Goal: Obtain resource: Download file/media

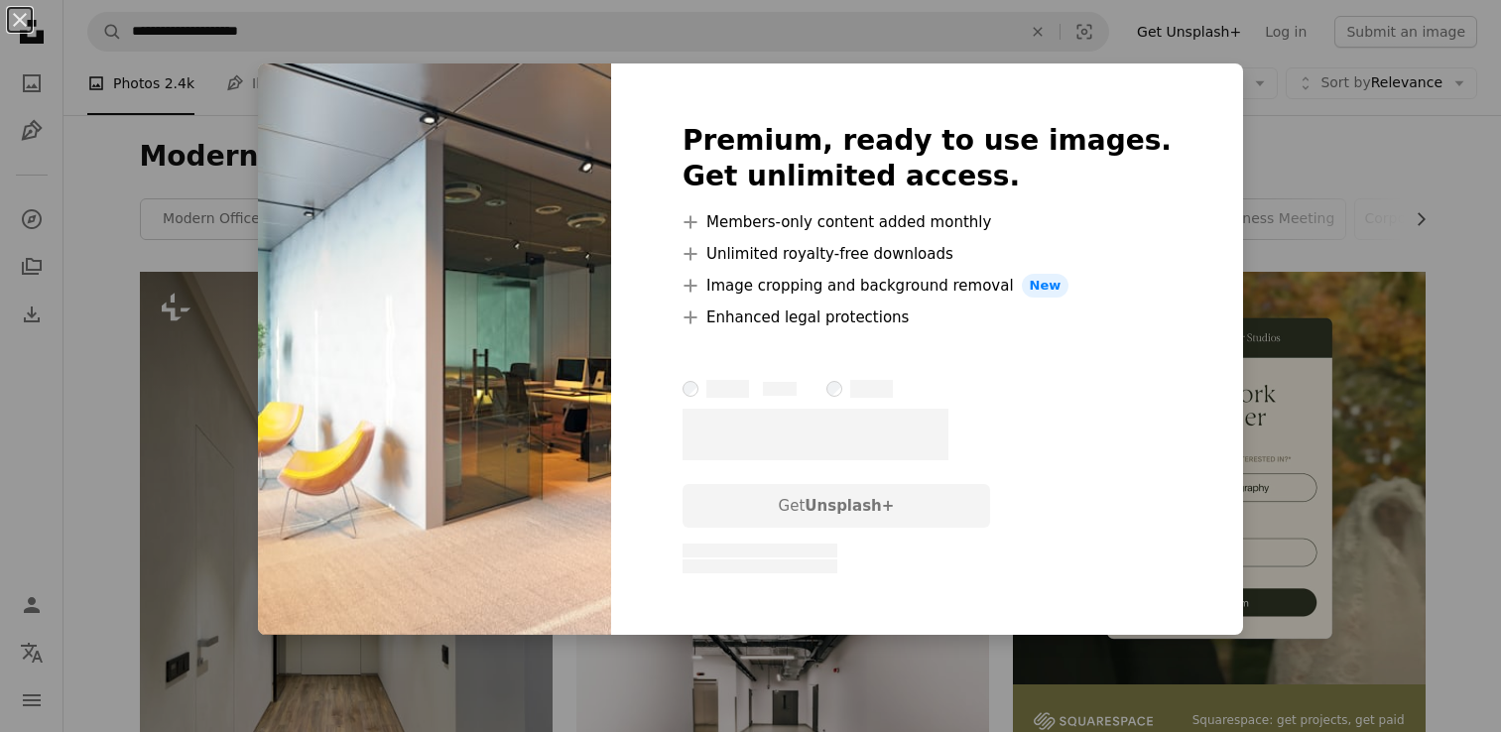
scroll to position [1587, 0]
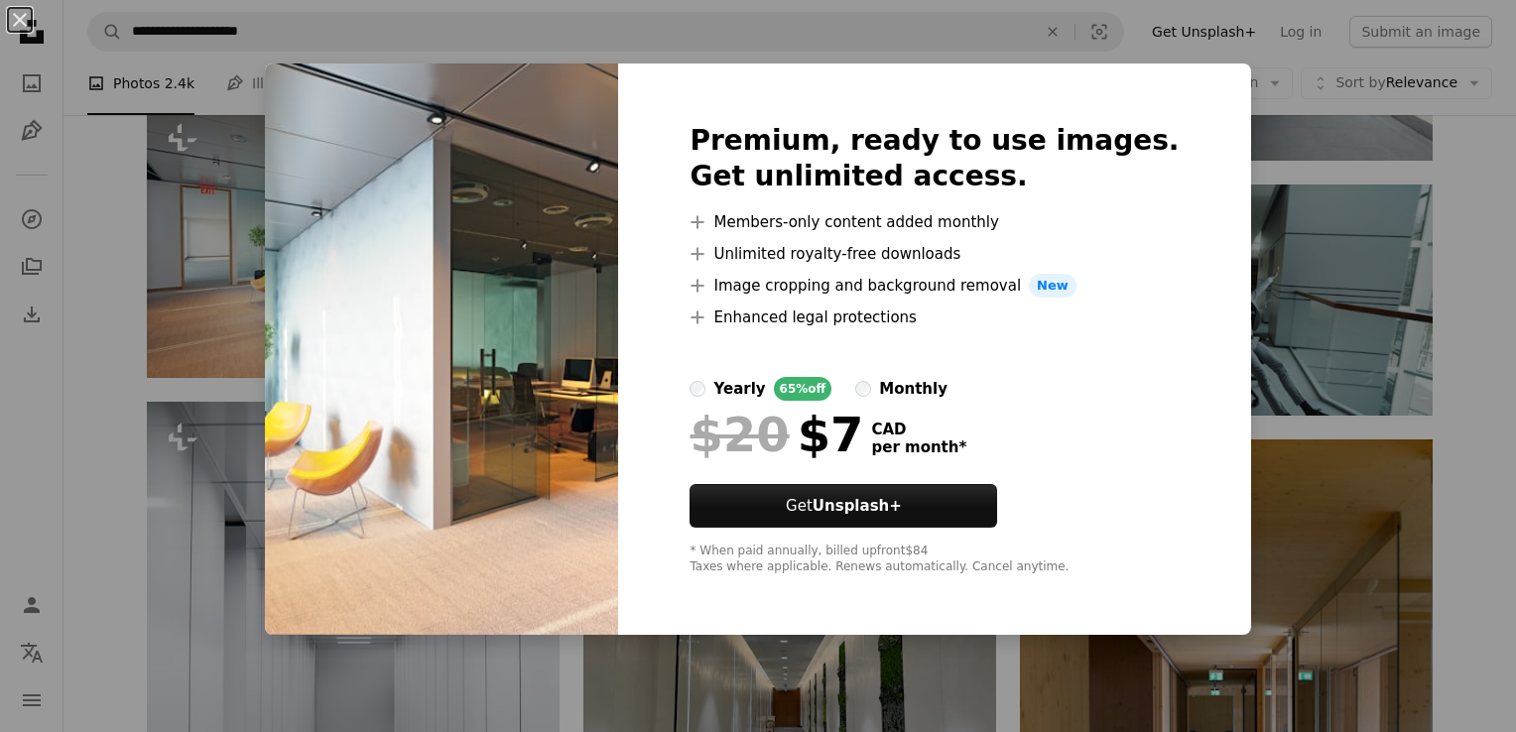
click at [1488, 243] on div "An X shape Premium, ready to use images. Get unlimited access. A plus sign Memb…" at bounding box center [758, 366] width 1516 height 732
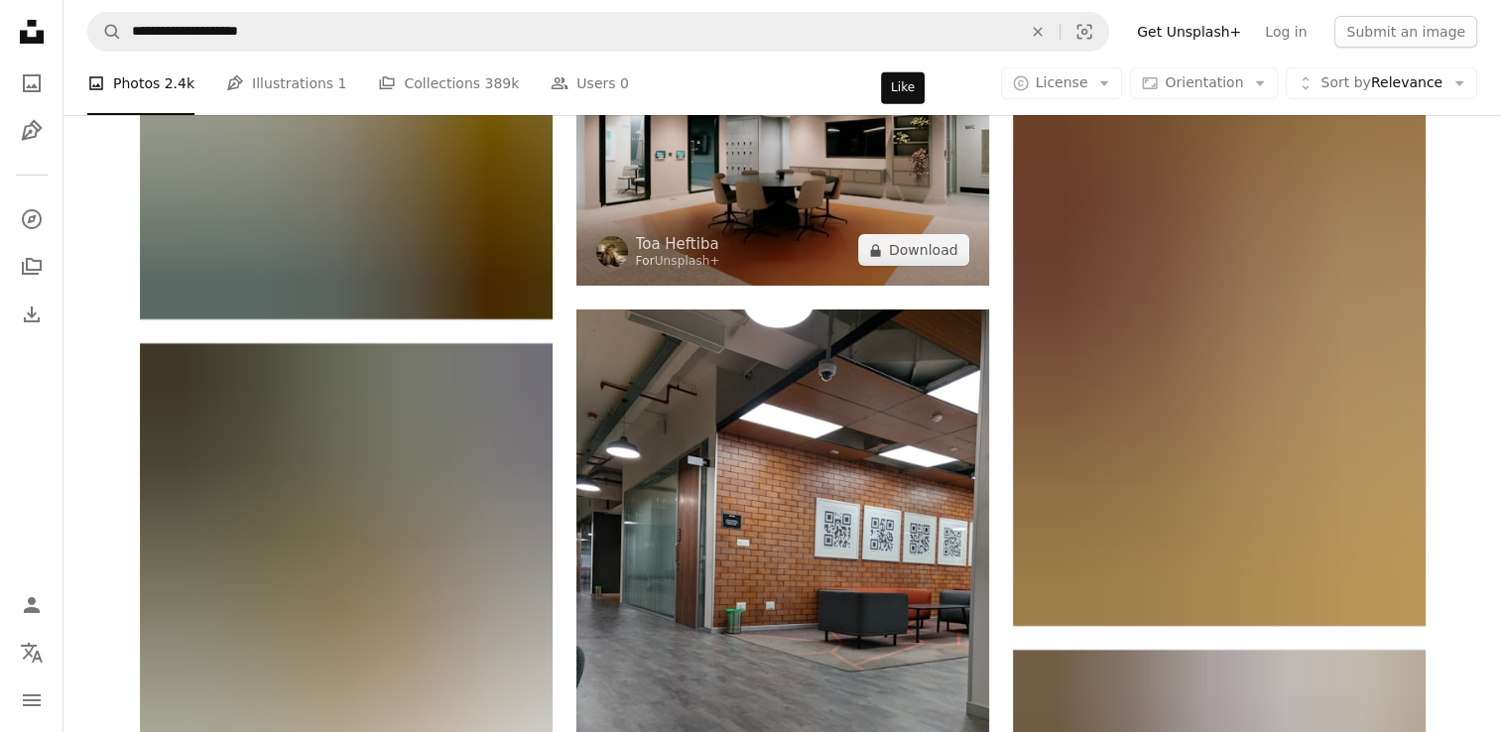
scroll to position [22222, 0]
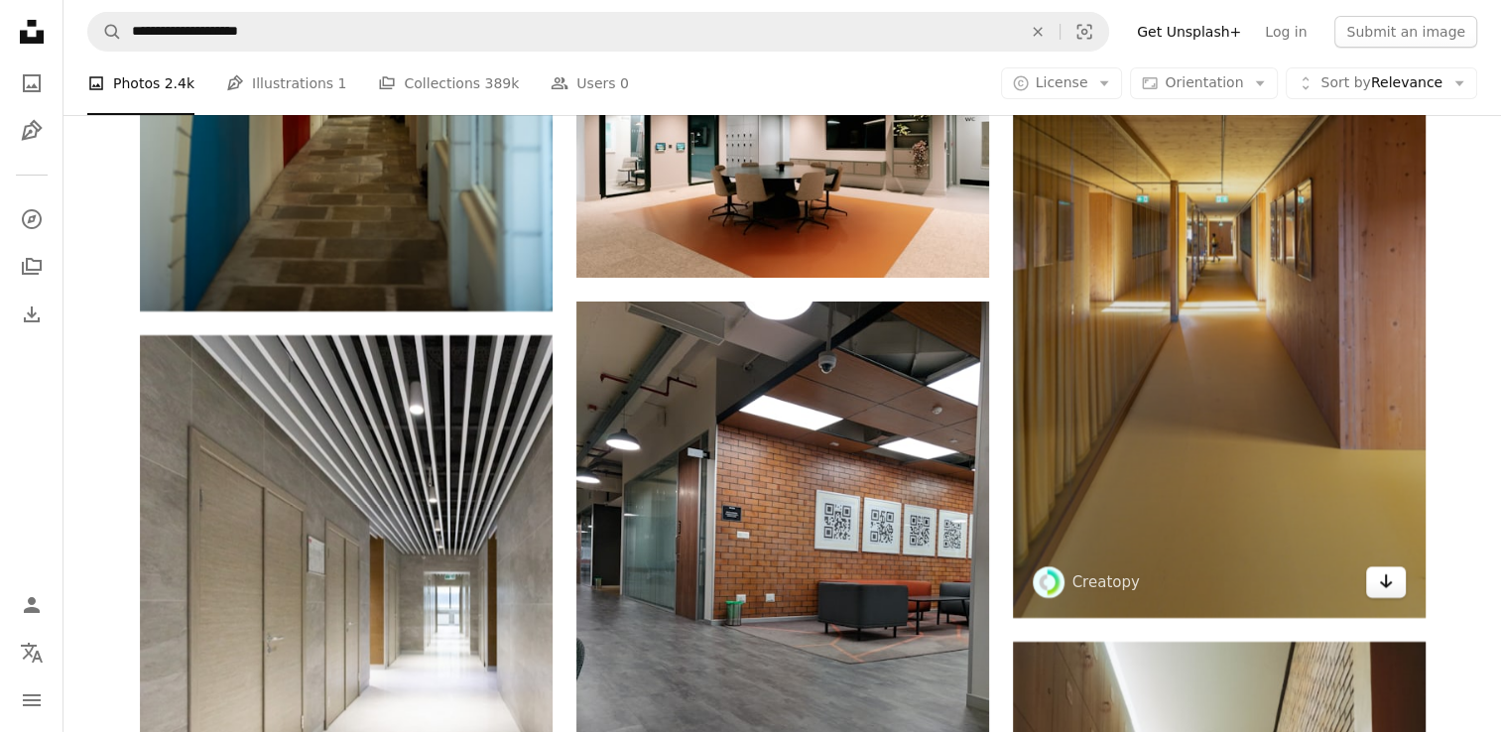
click at [1382, 597] on link "Arrow pointing down" at bounding box center [1386, 582] width 40 height 32
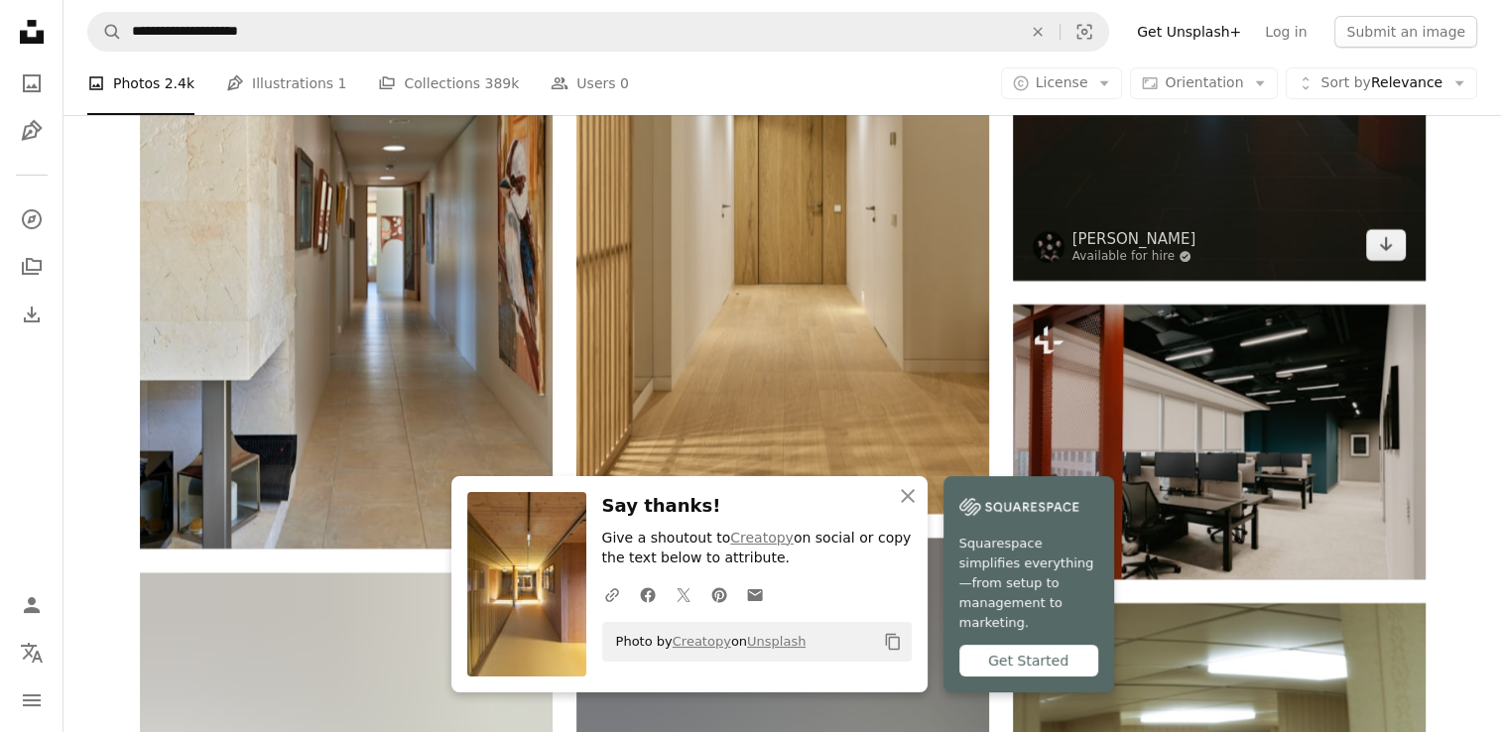
scroll to position [23314, 0]
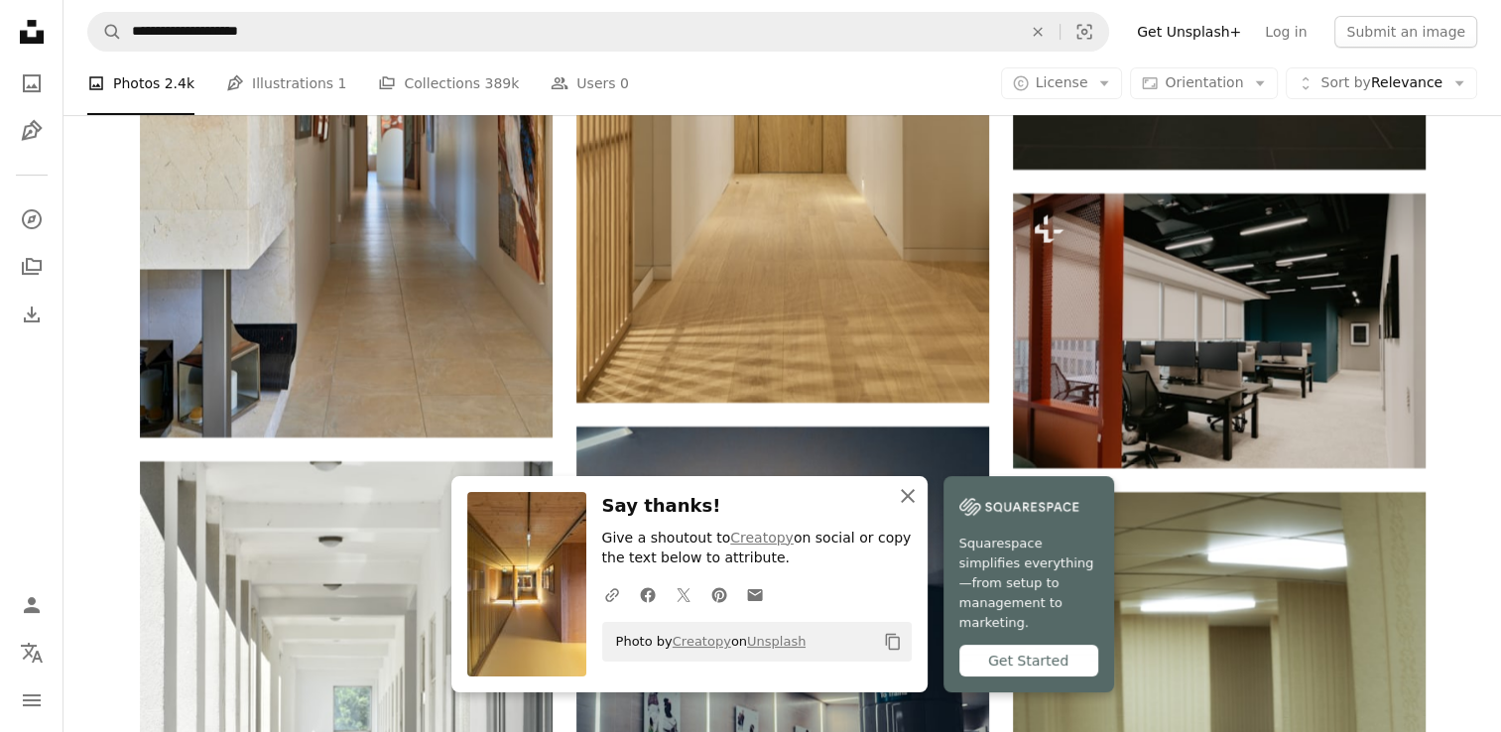
click at [913, 508] on icon "An X shape" at bounding box center [908, 496] width 24 height 24
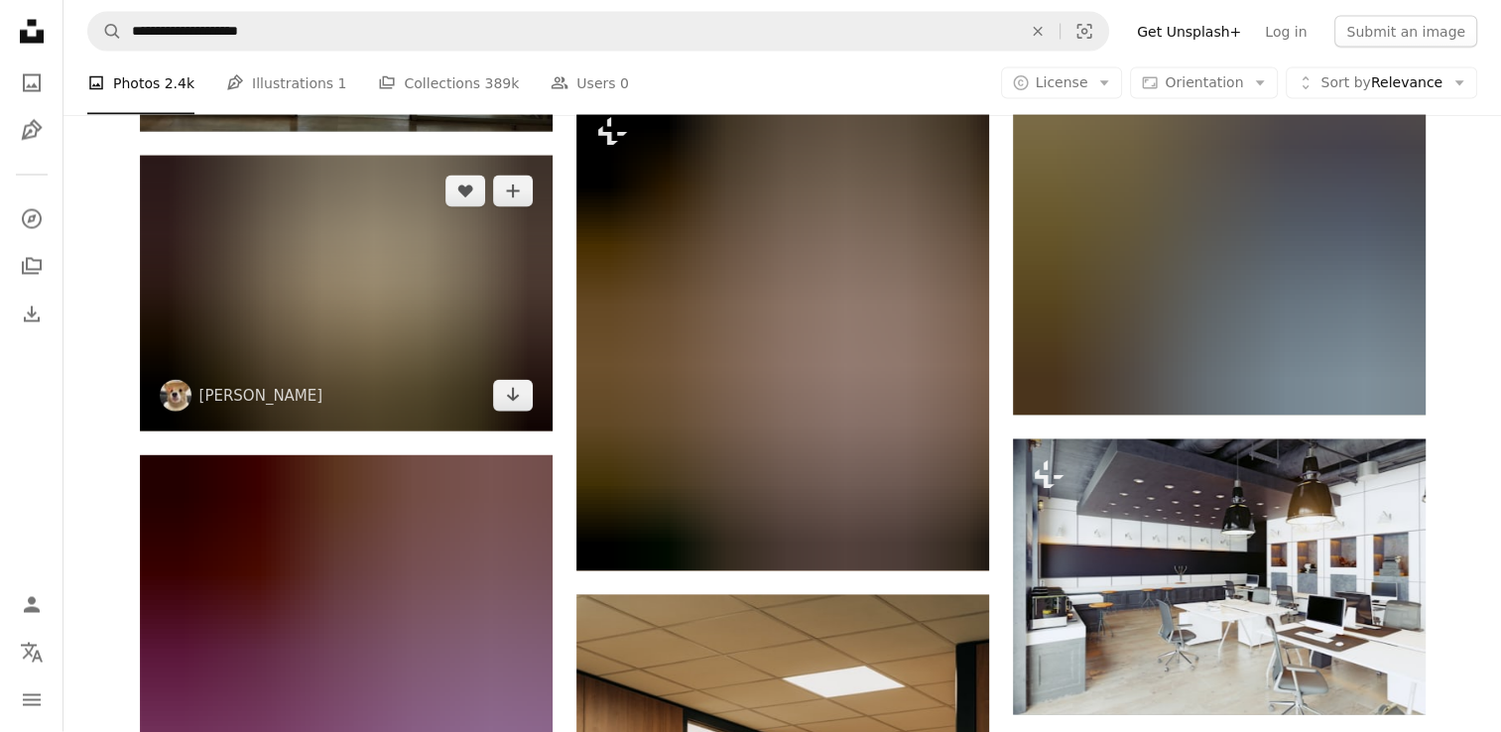
scroll to position [48909, 0]
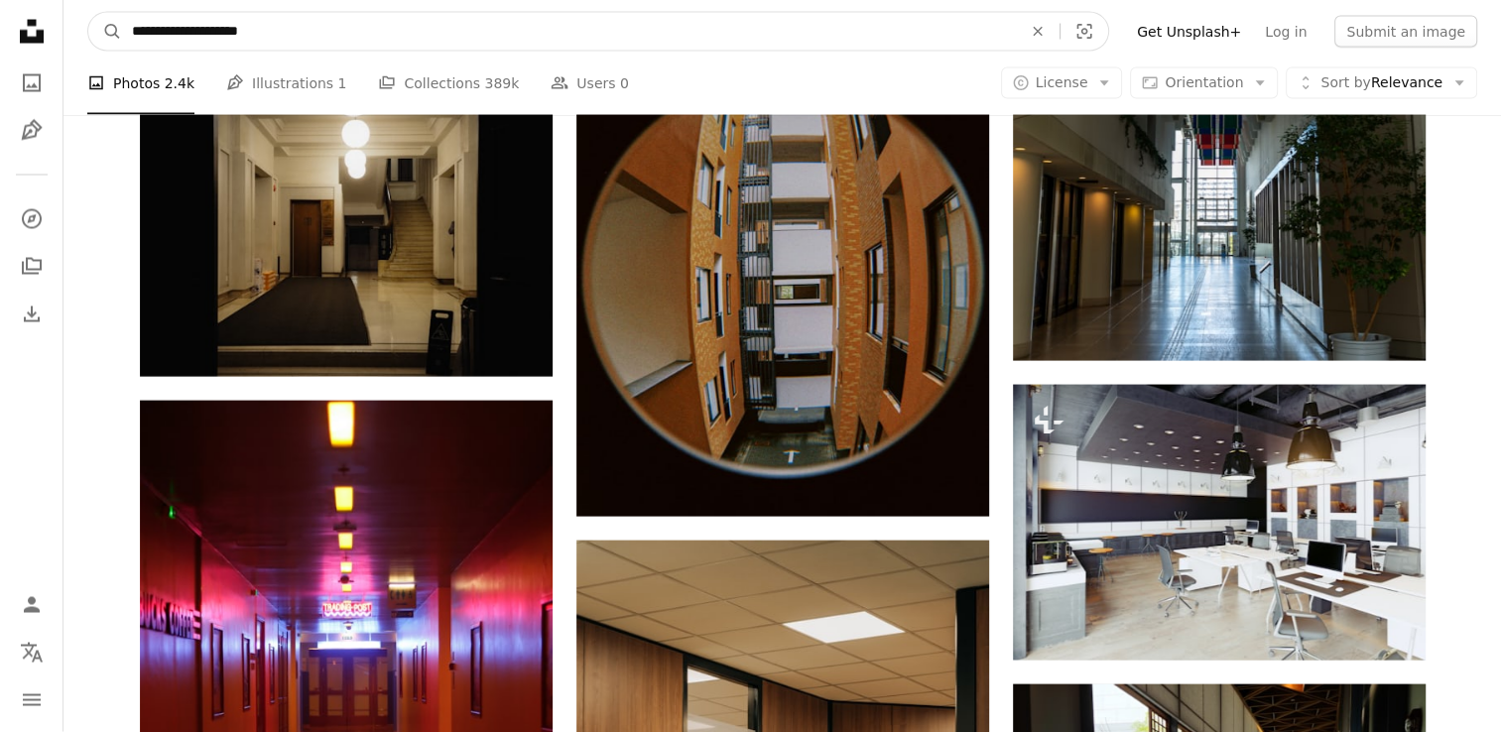
drag, startPoint x: 135, startPoint y: 37, endPoint x: 440, endPoint y: 49, distance: 305.8
click at [437, 38] on input "**********" at bounding box center [569, 32] width 894 height 38
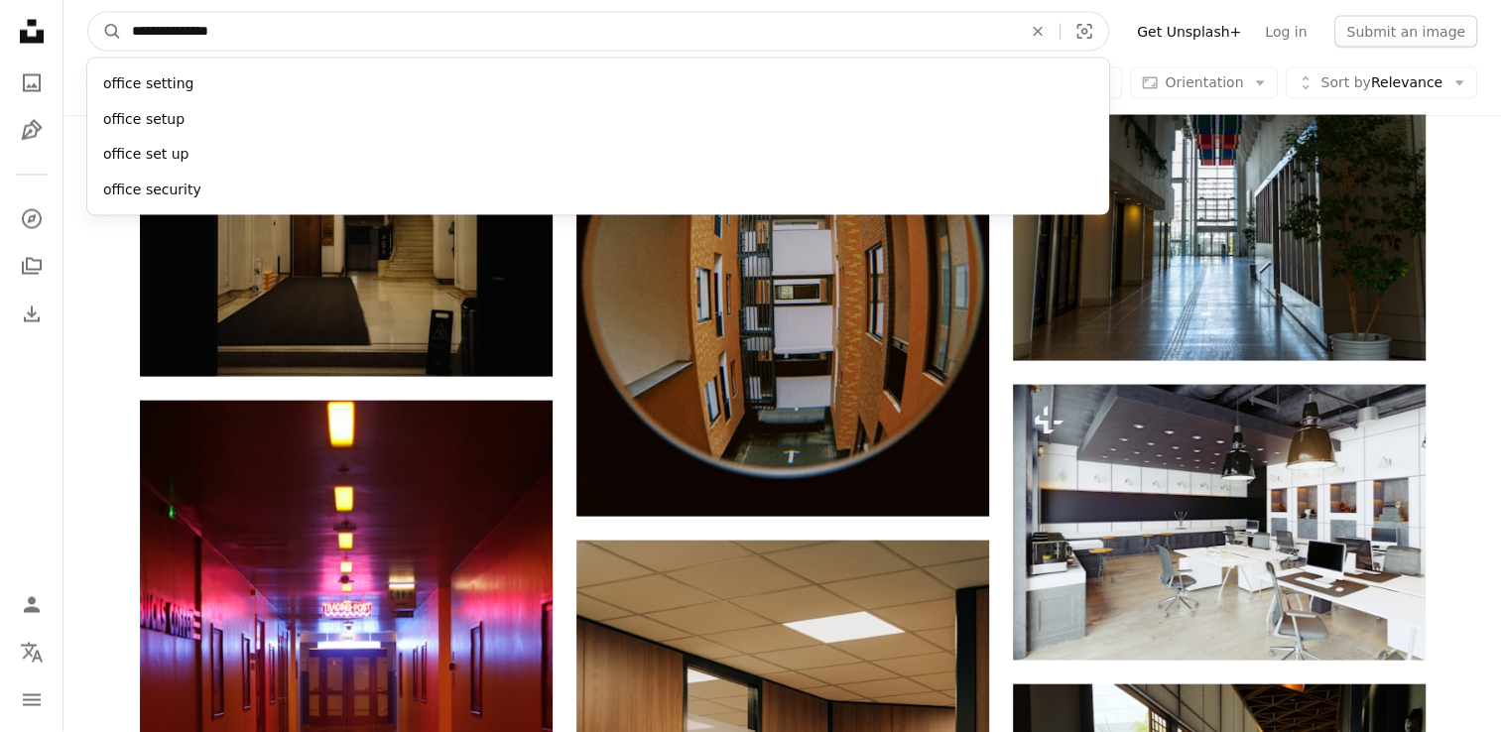
type input "**********"
click at [88, 13] on button "A magnifying glass" at bounding box center [105, 32] width 34 height 38
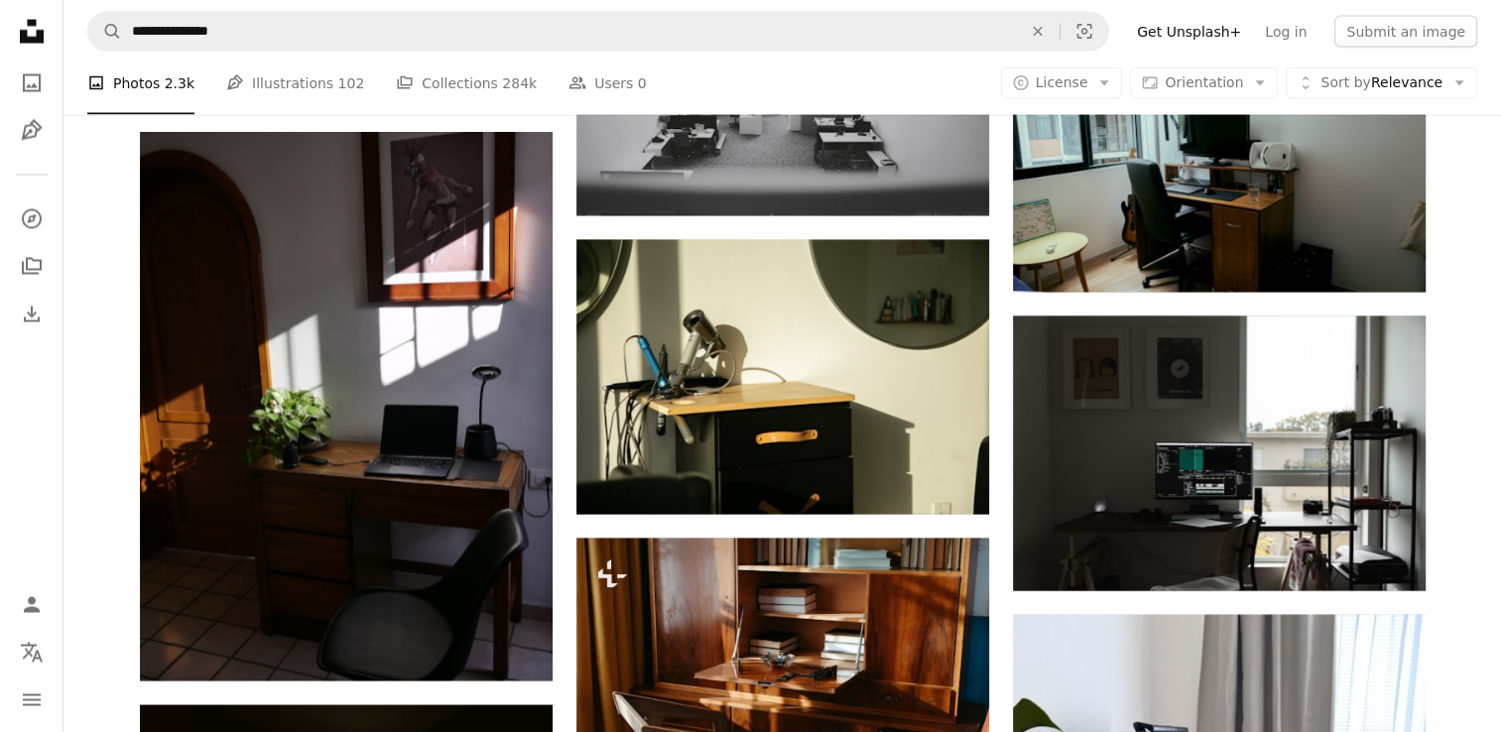
scroll to position [3968, 0]
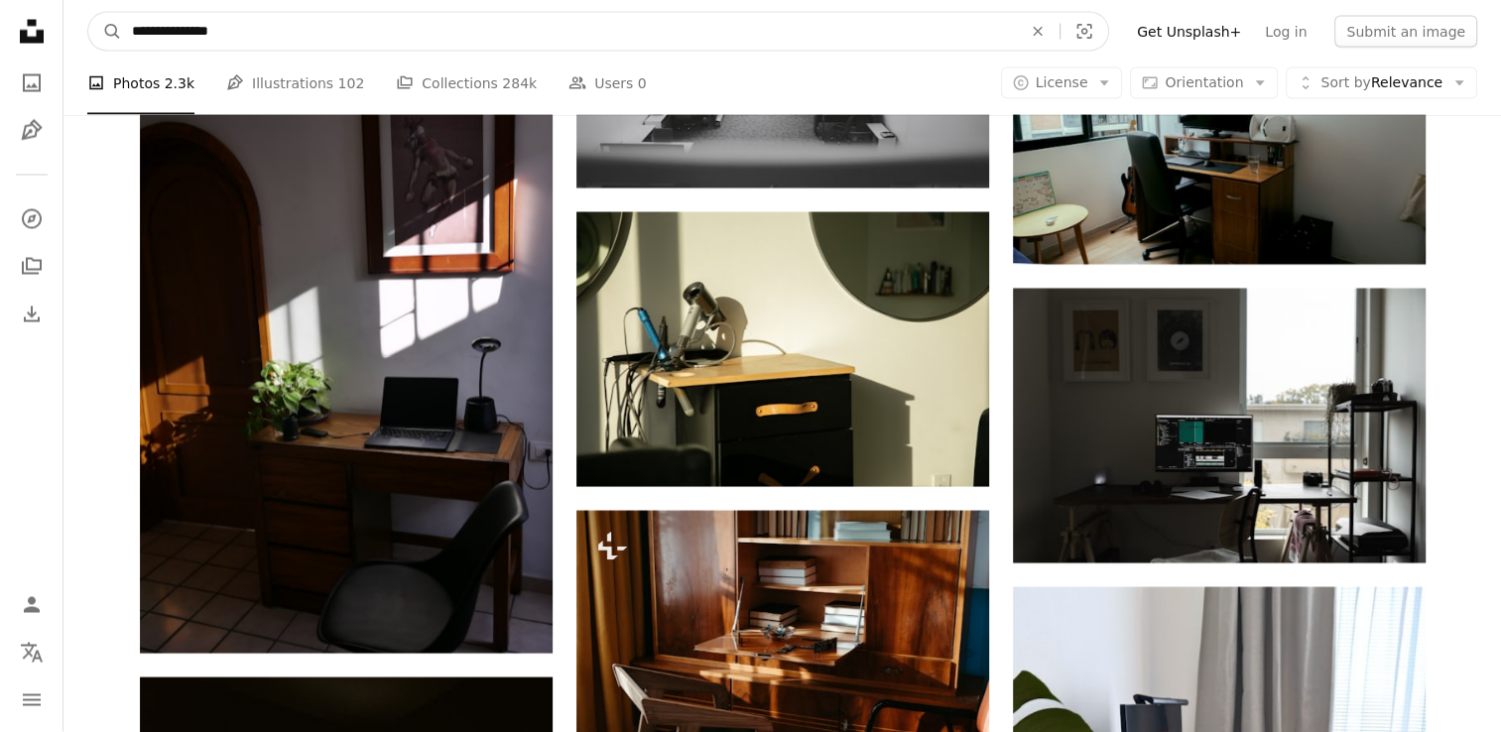
drag, startPoint x: 249, startPoint y: 25, endPoint x: 40, endPoint y: 25, distance: 209.3
type input "**********"
click button "A magnifying glass" at bounding box center [105, 32] width 34 height 38
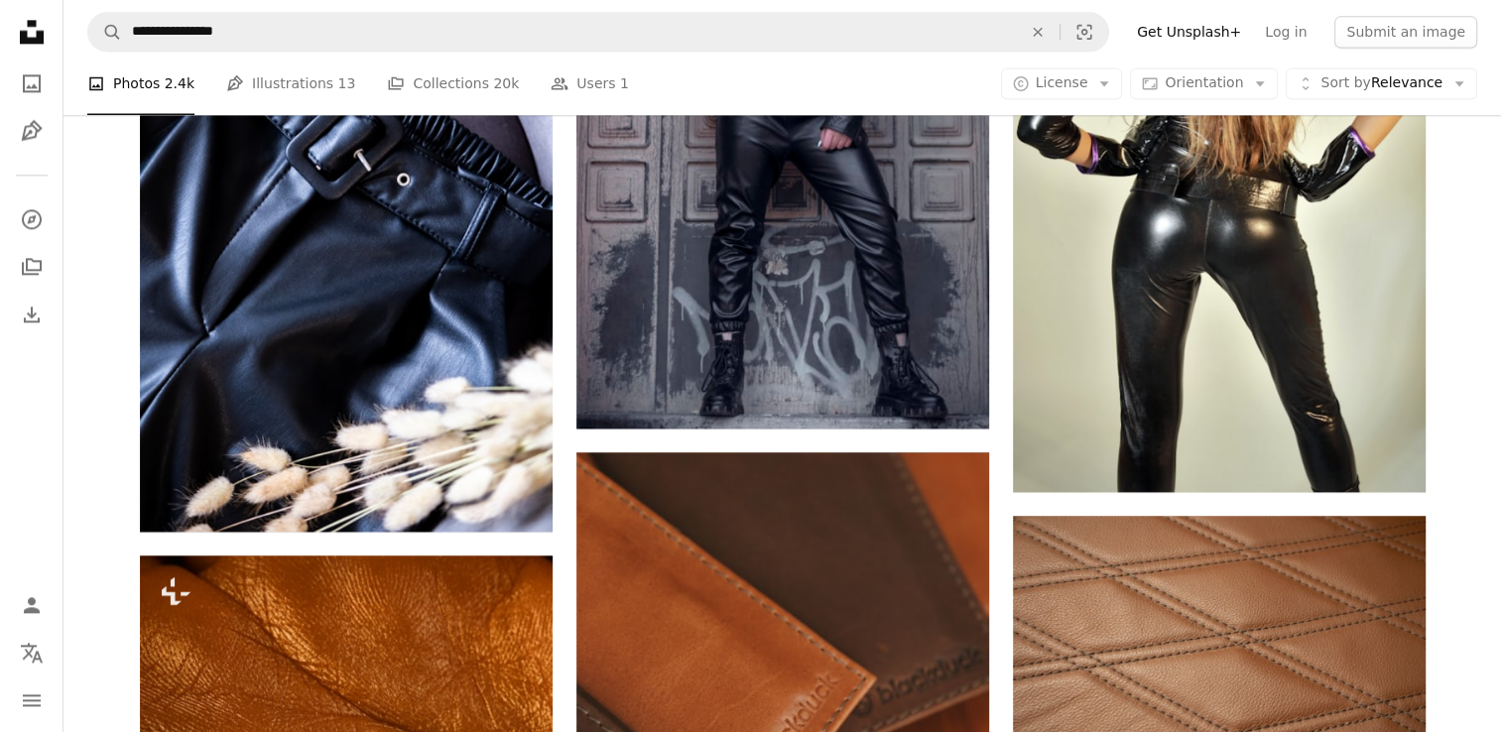
scroll to position [2778, 0]
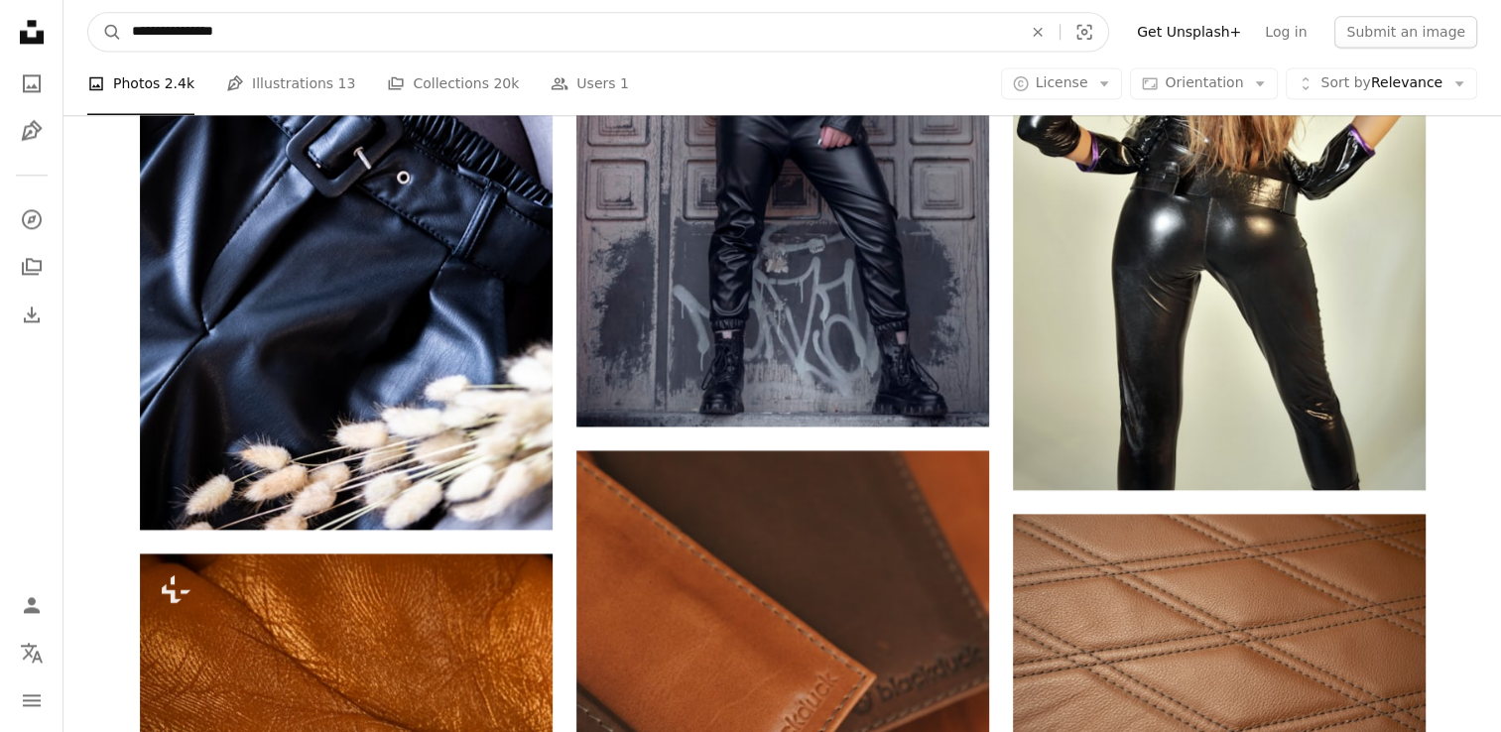
drag, startPoint x: 128, startPoint y: 36, endPoint x: 484, endPoint y: 24, distance: 356.4
click at [484, 24] on input "**********" at bounding box center [569, 32] width 894 height 38
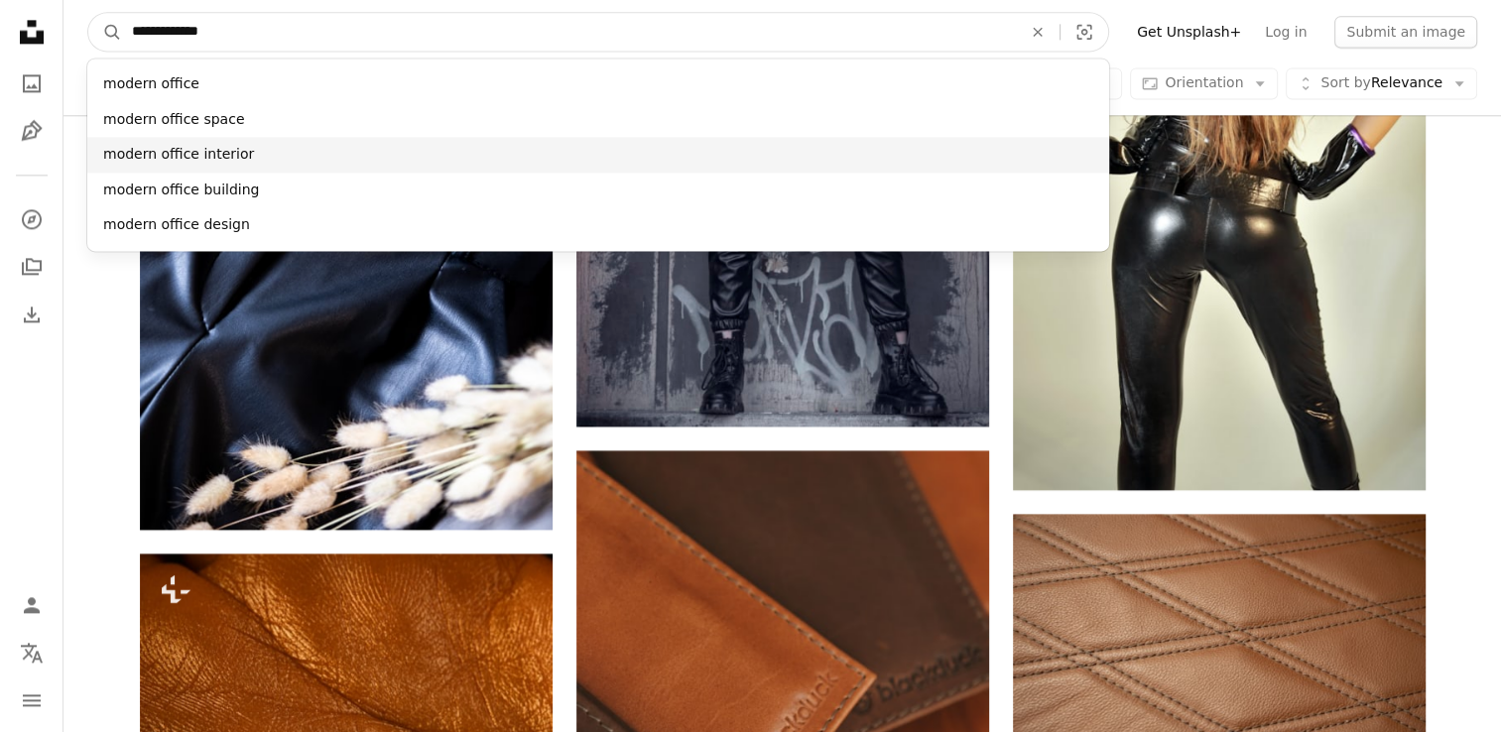
type input "**********"
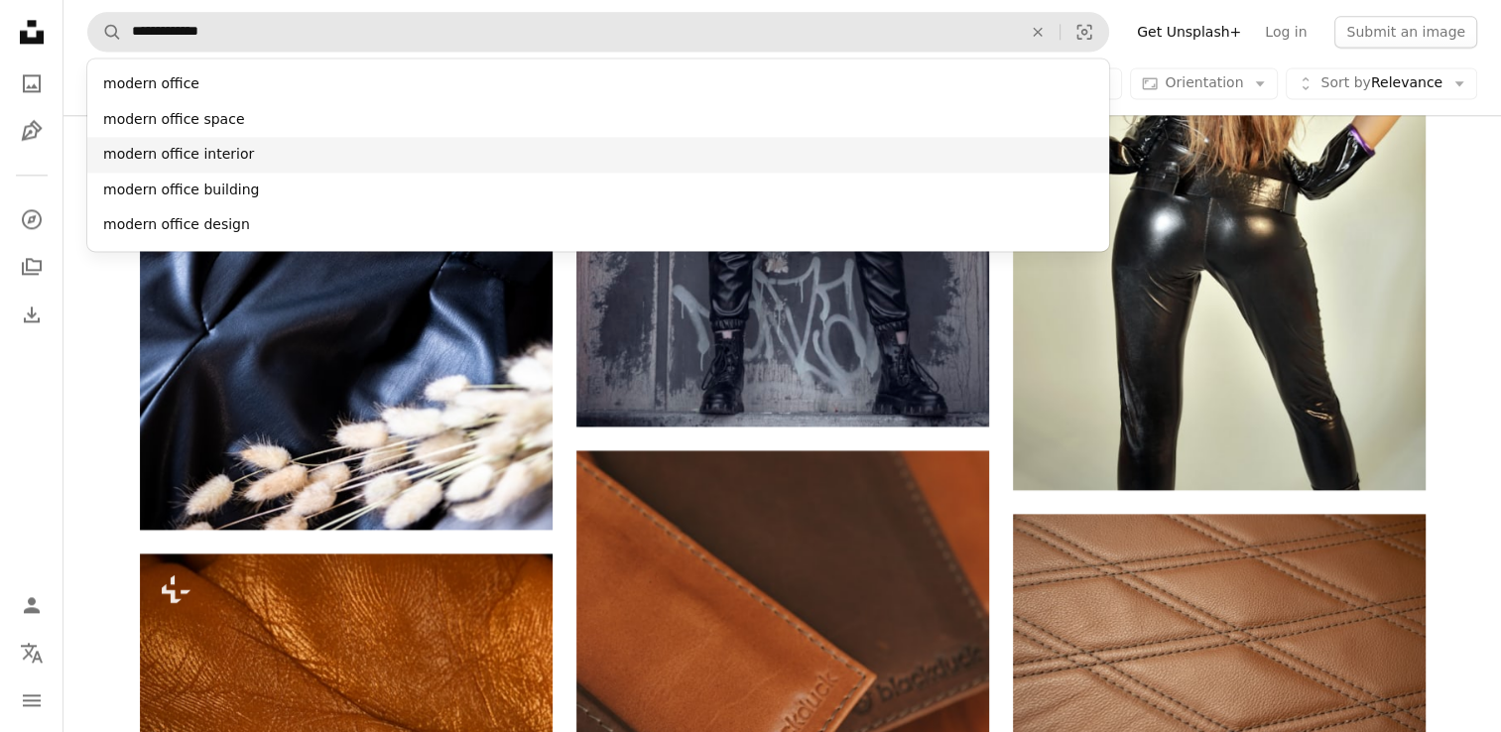
click at [218, 141] on div "modern office interior" at bounding box center [598, 155] width 1022 height 36
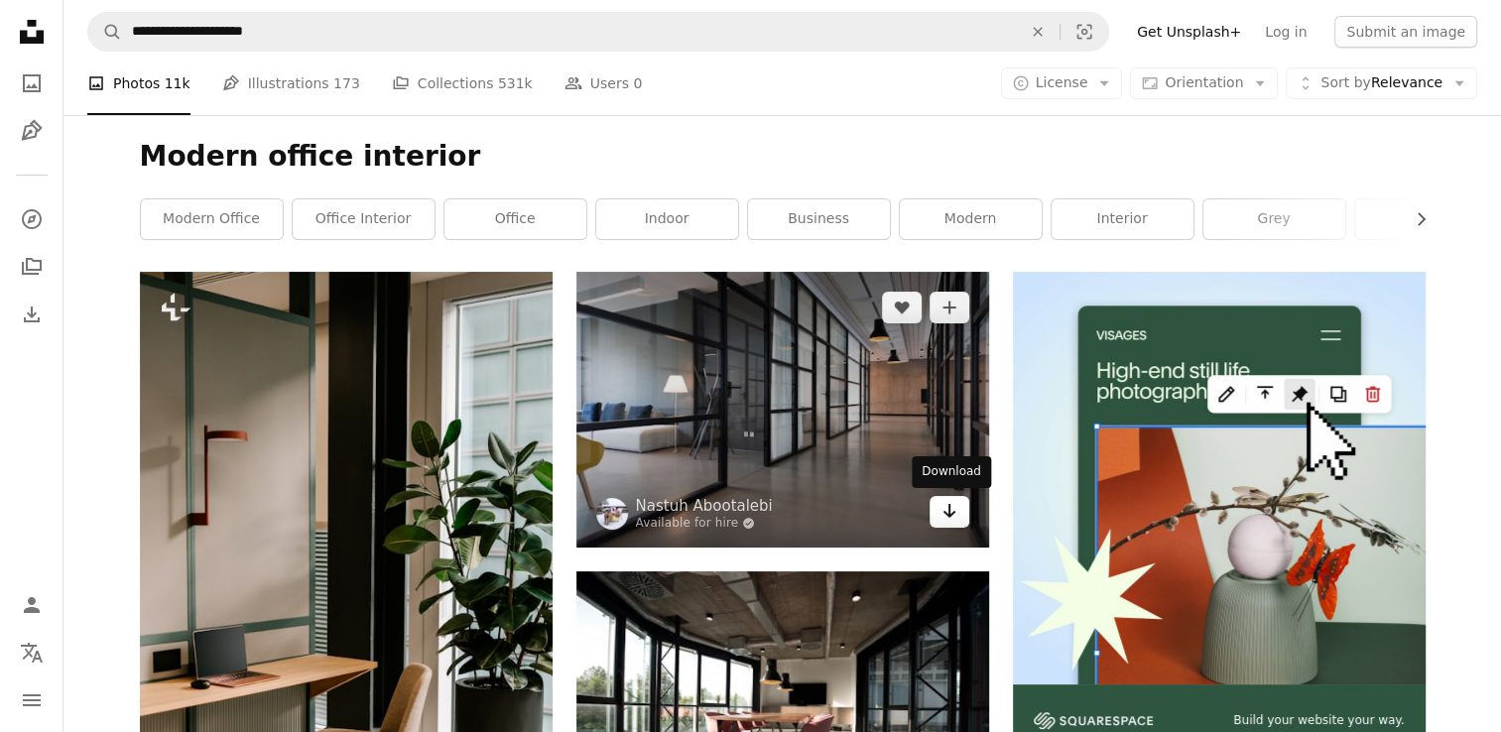
click at [953, 519] on icon "Arrow pointing down" at bounding box center [949, 511] width 16 height 24
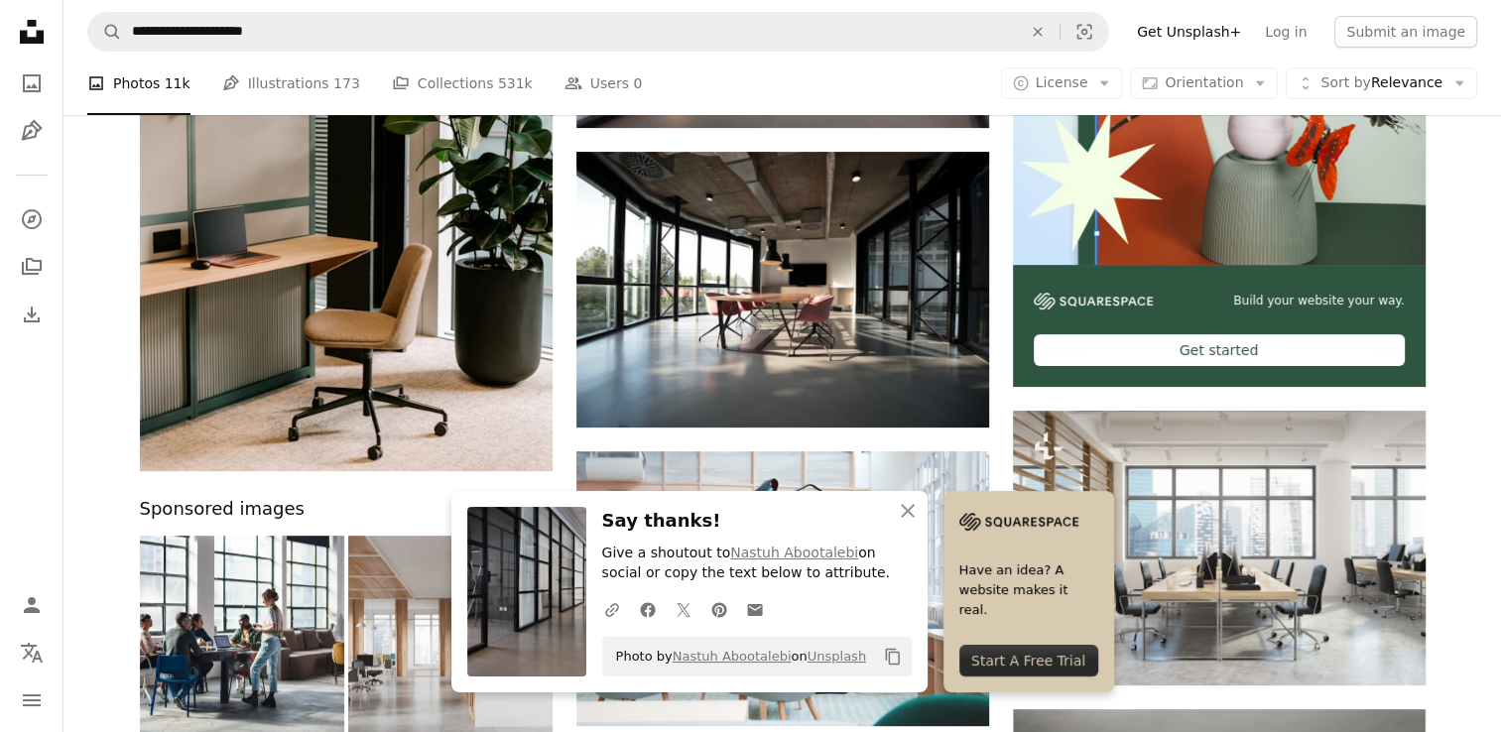
scroll to position [496, 0]
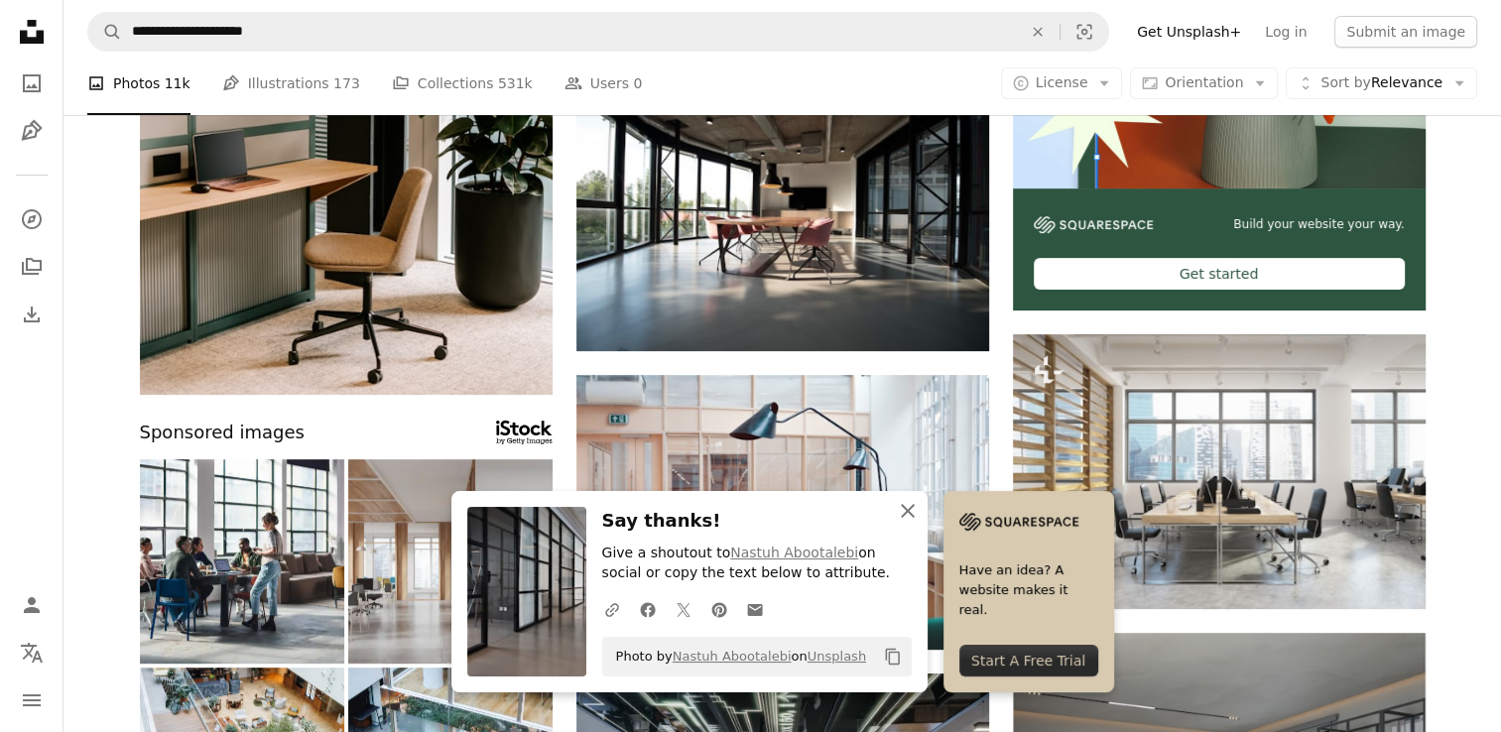
click at [900, 516] on icon "An X shape" at bounding box center [908, 511] width 24 height 24
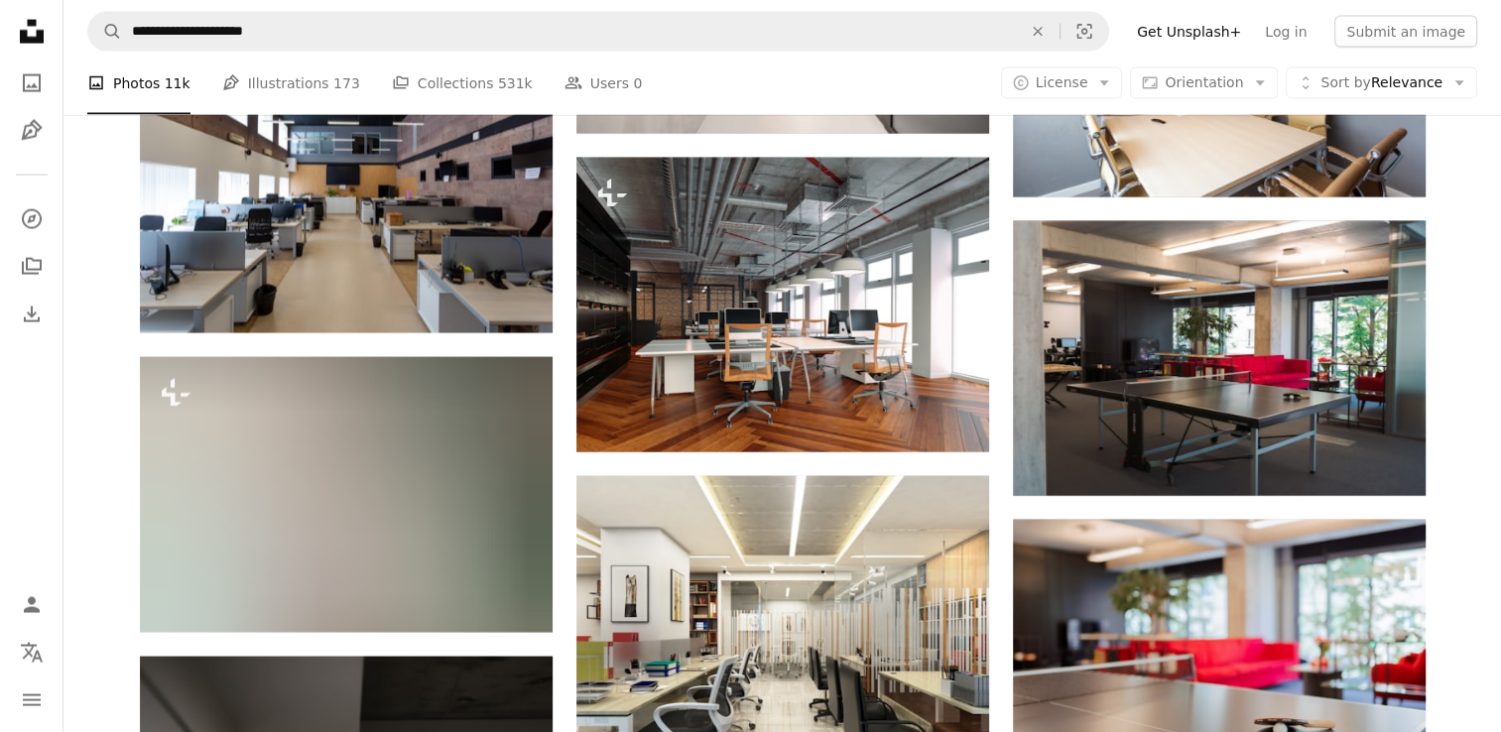
scroll to position [4464, 0]
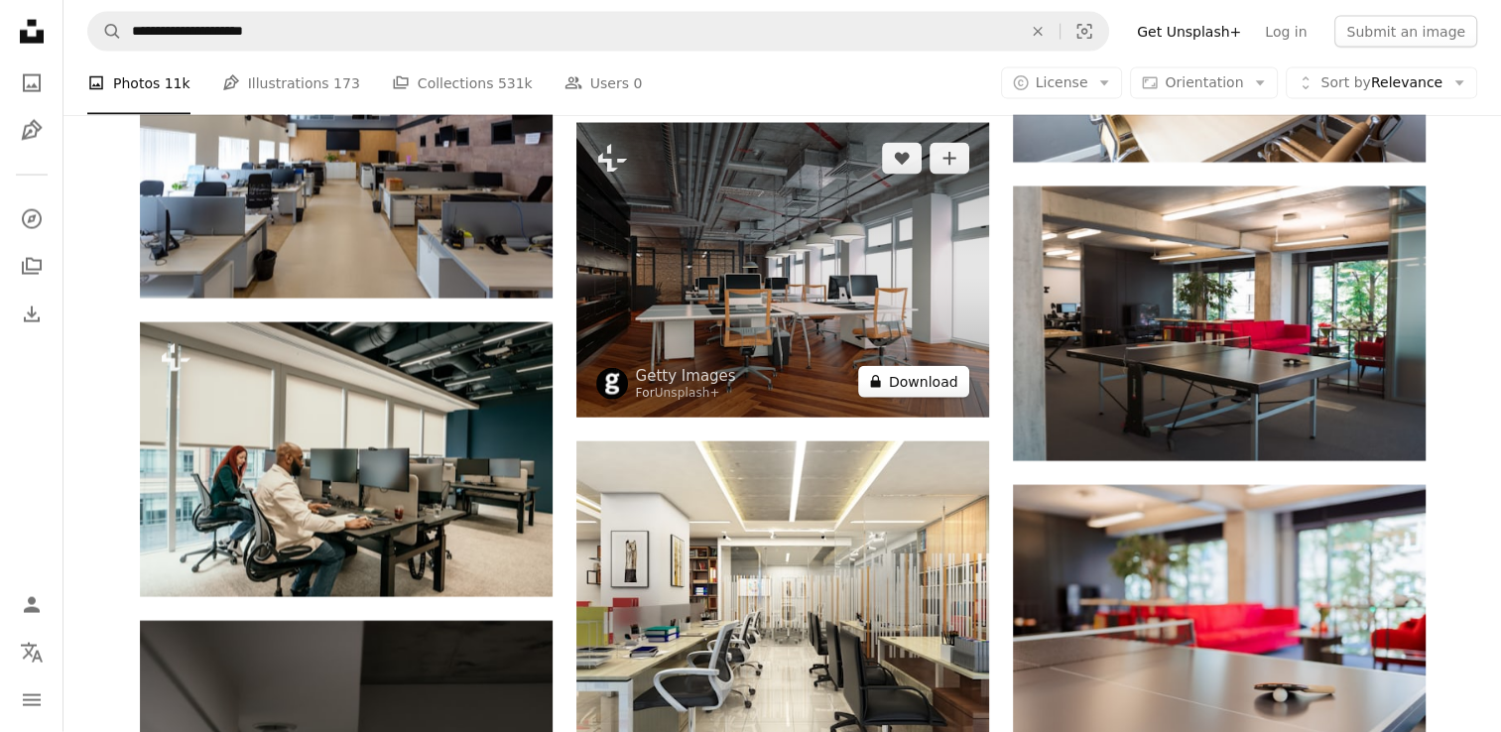
click at [888, 387] on button "A lock Download" at bounding box center [913, 382] width 111 height 32
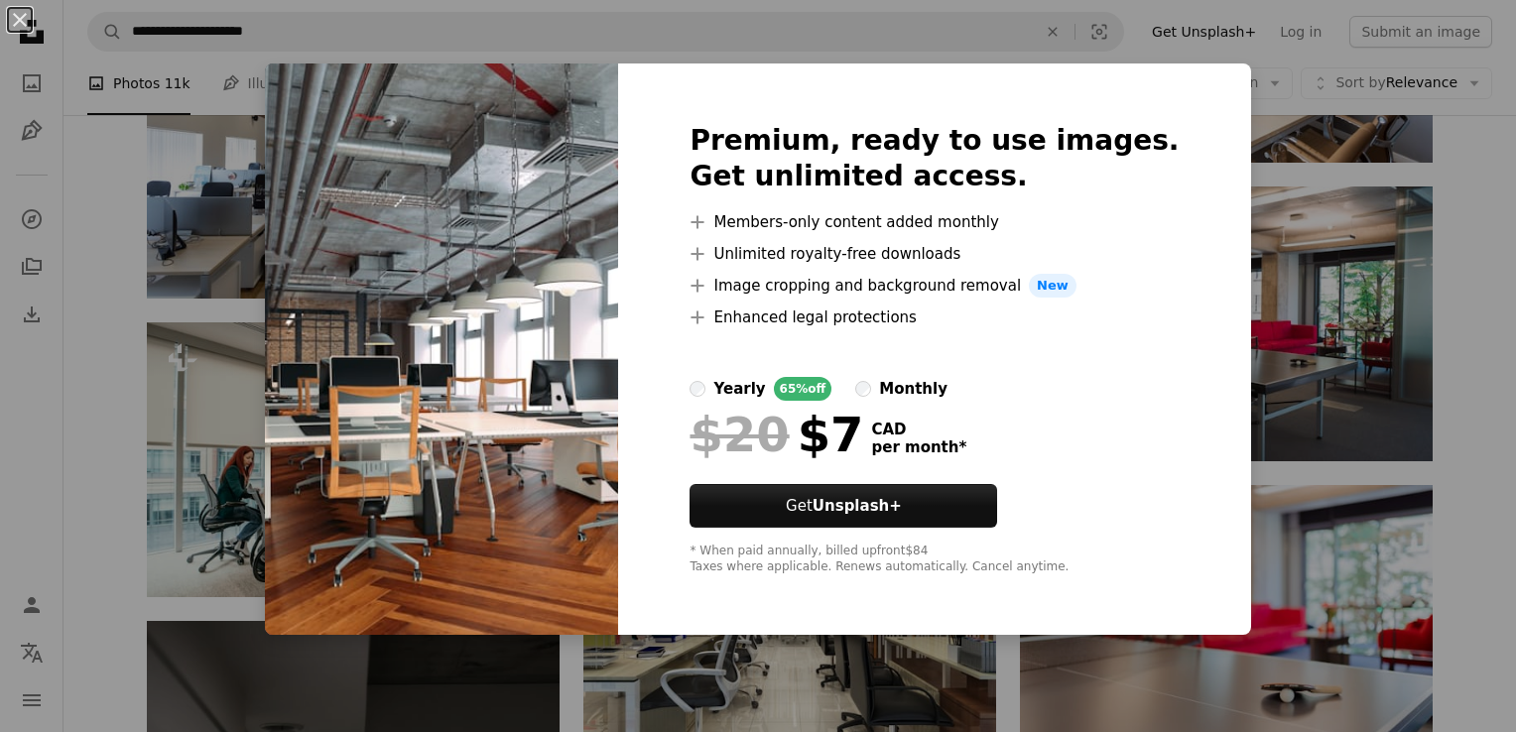
click at [1381, 325] on div "An X shape Premium, ready to use images. Get unlimited access. A plus sign Memb…" at bounding box center [758, 366] width 1516 height 732
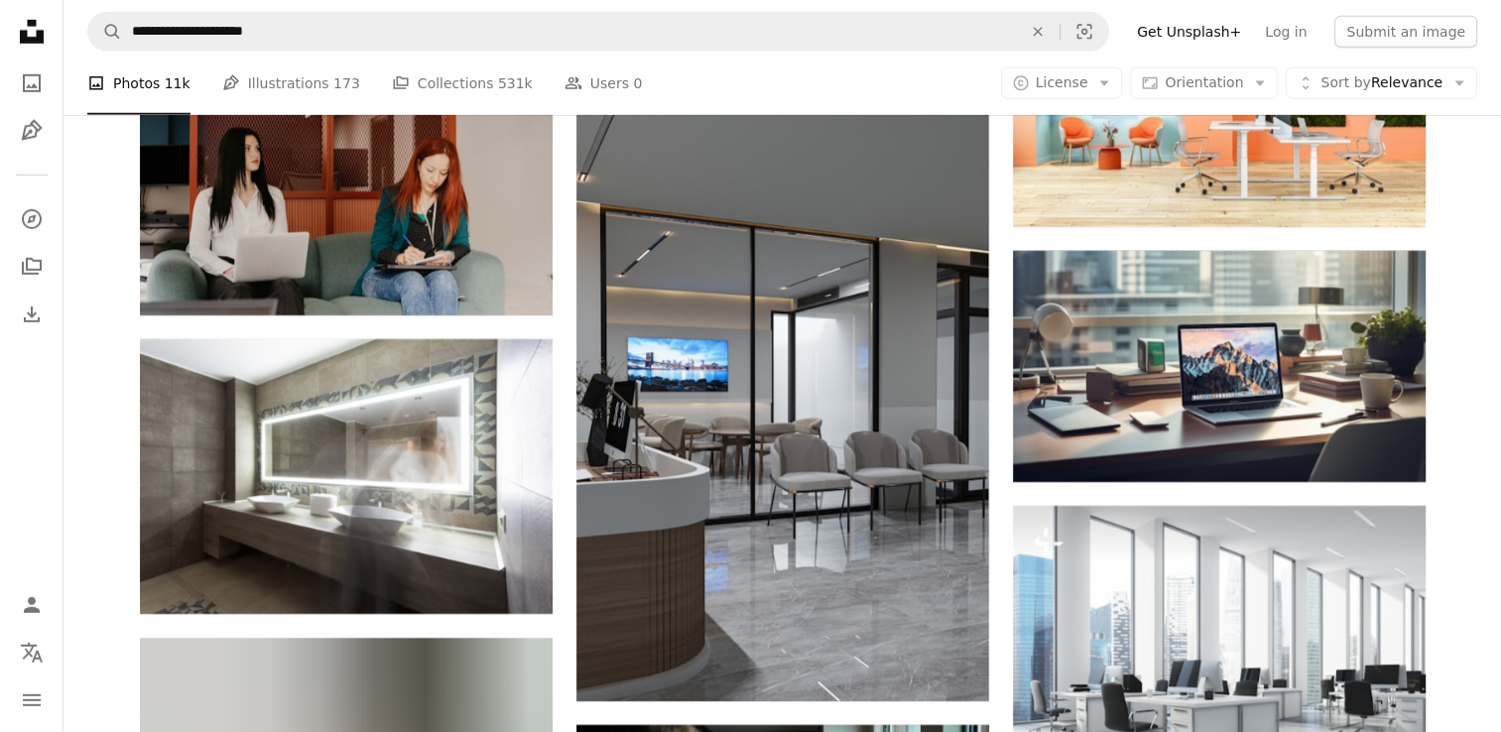
scroll to position [13591, 0]
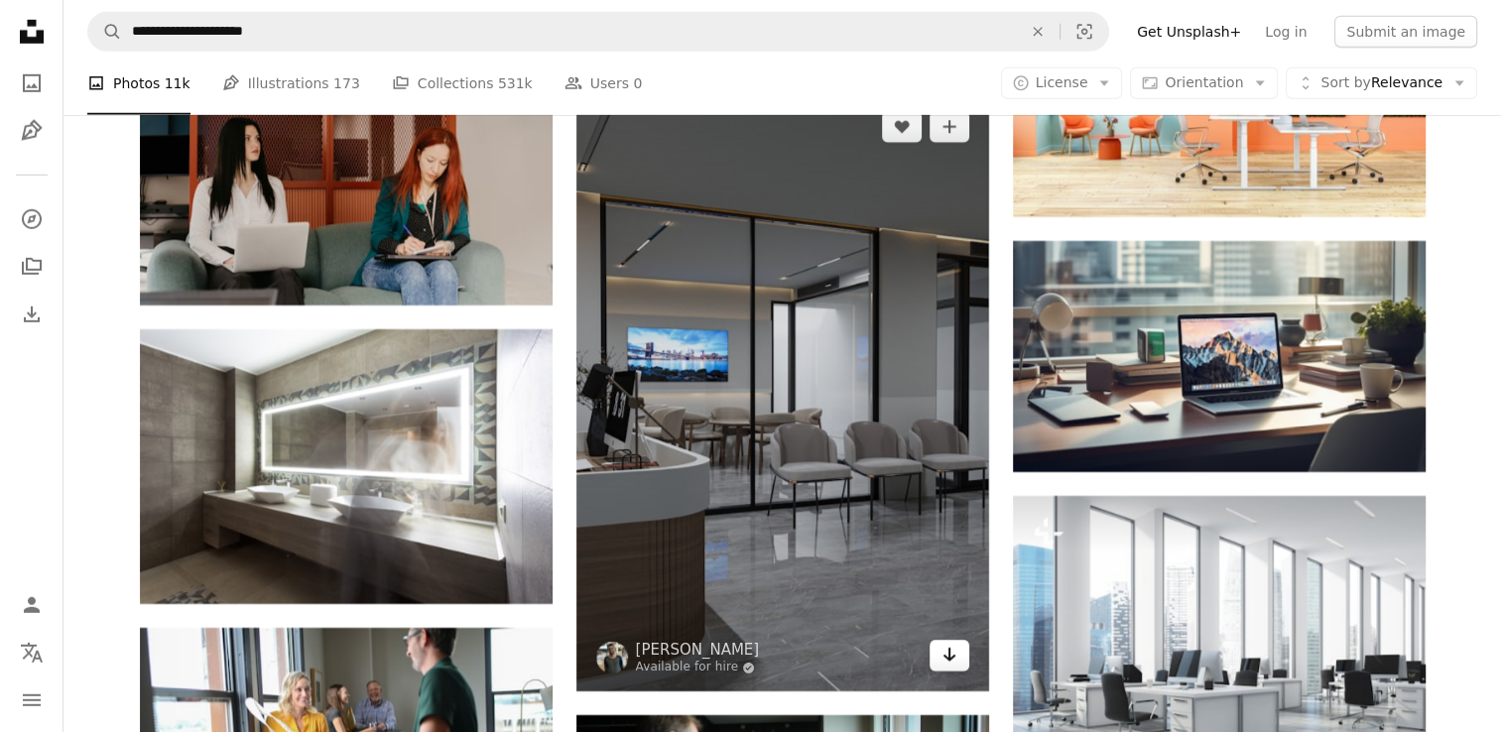
click at [949, 649] on icon "Arrow pointing down" at bounding box center [949, 655] width 16 height 24
